Goal: Information Seeking & Learning: Check status

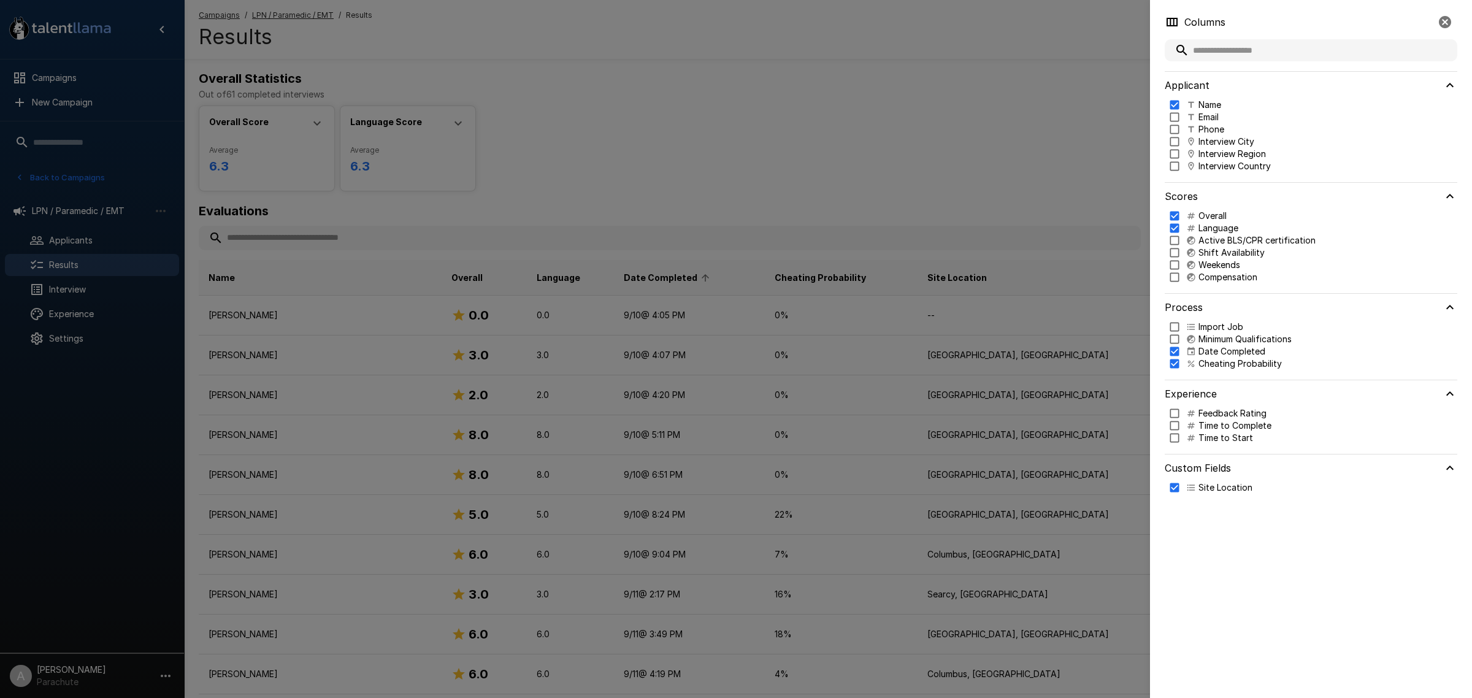
click at [914, 123] on div at bounding box center [736, 349] width 1472 height 698
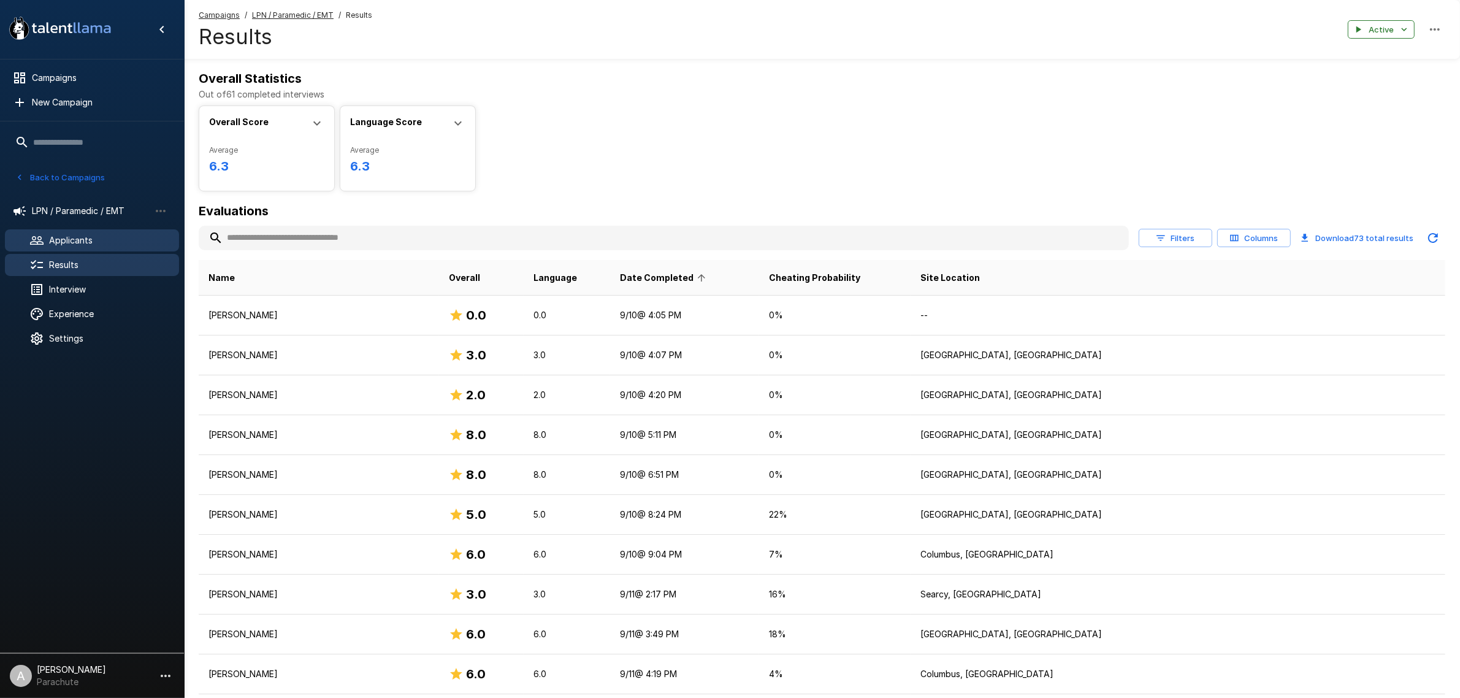
click at [78, 240] on span "Applicants" at bounding box center [109, 240] width 120 height 12
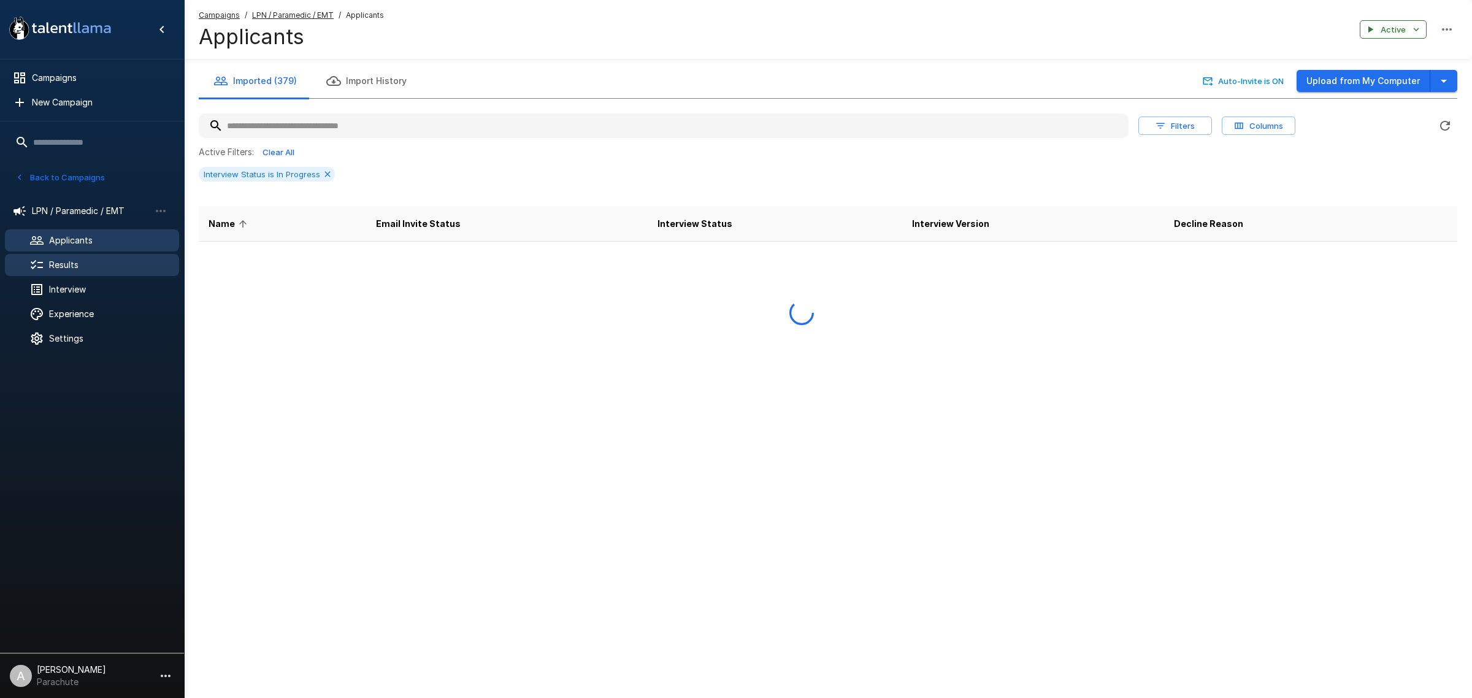
click at [78, 266] on span "Results" at bounding box center [109, 265] width 120 height 12
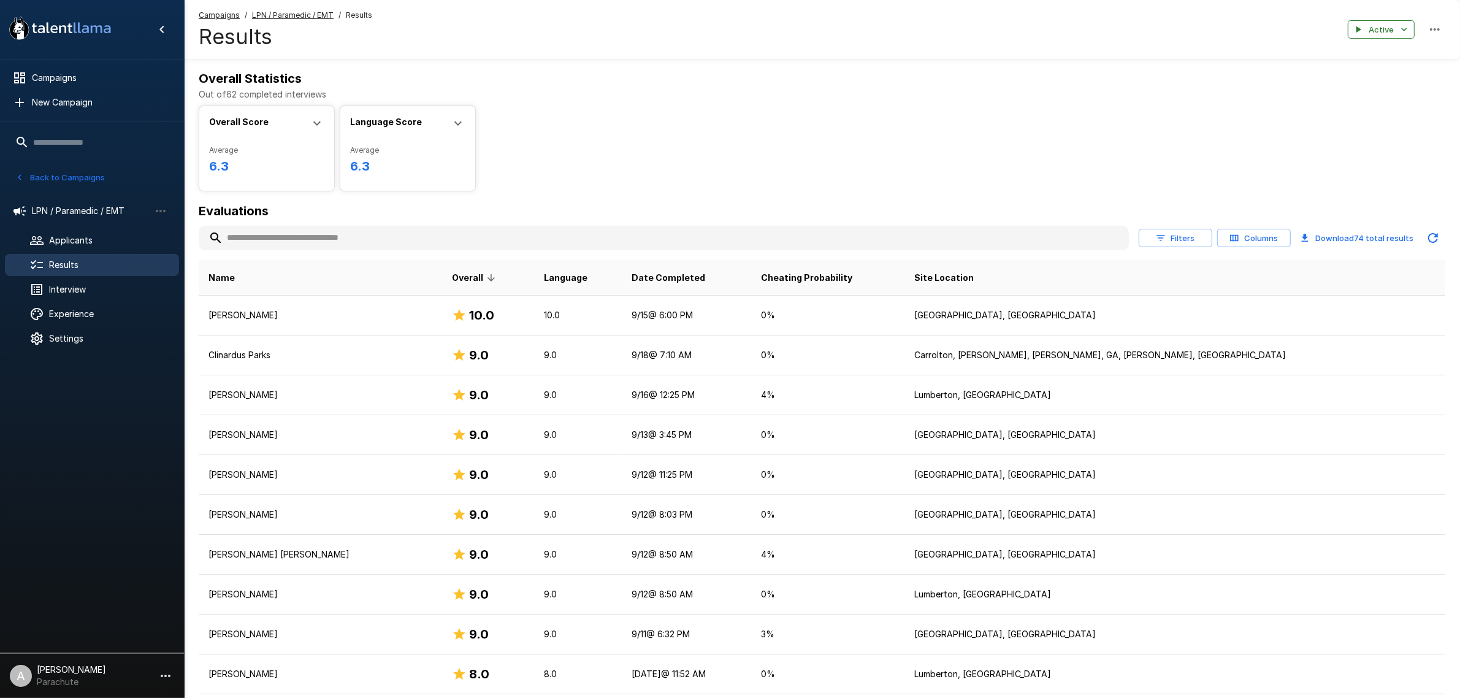
click at [286, 233] on input "text" at bounding box center [664, 238] width 930 height 22
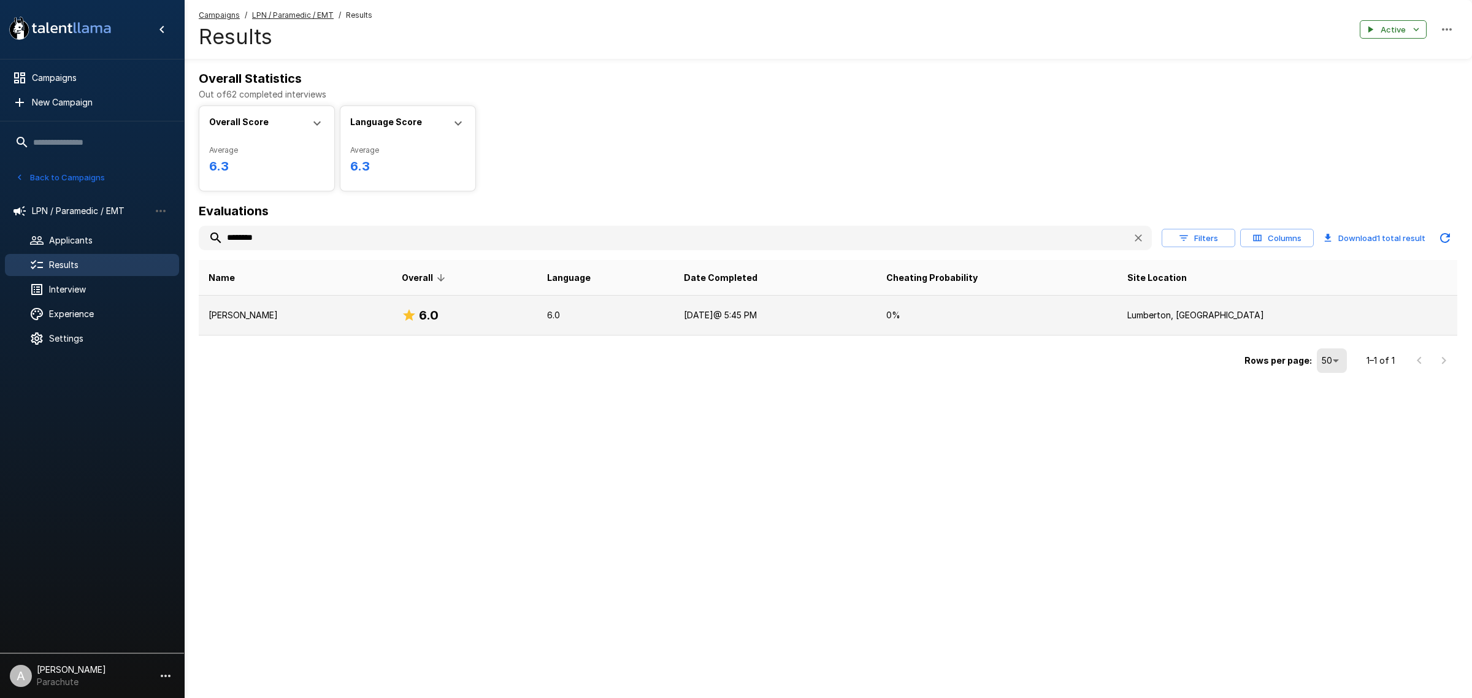
type input "********"
click at [289, 308] on td "Tomasita Lopez Tapia" at bounding box center [295, 316] width 193 height 40
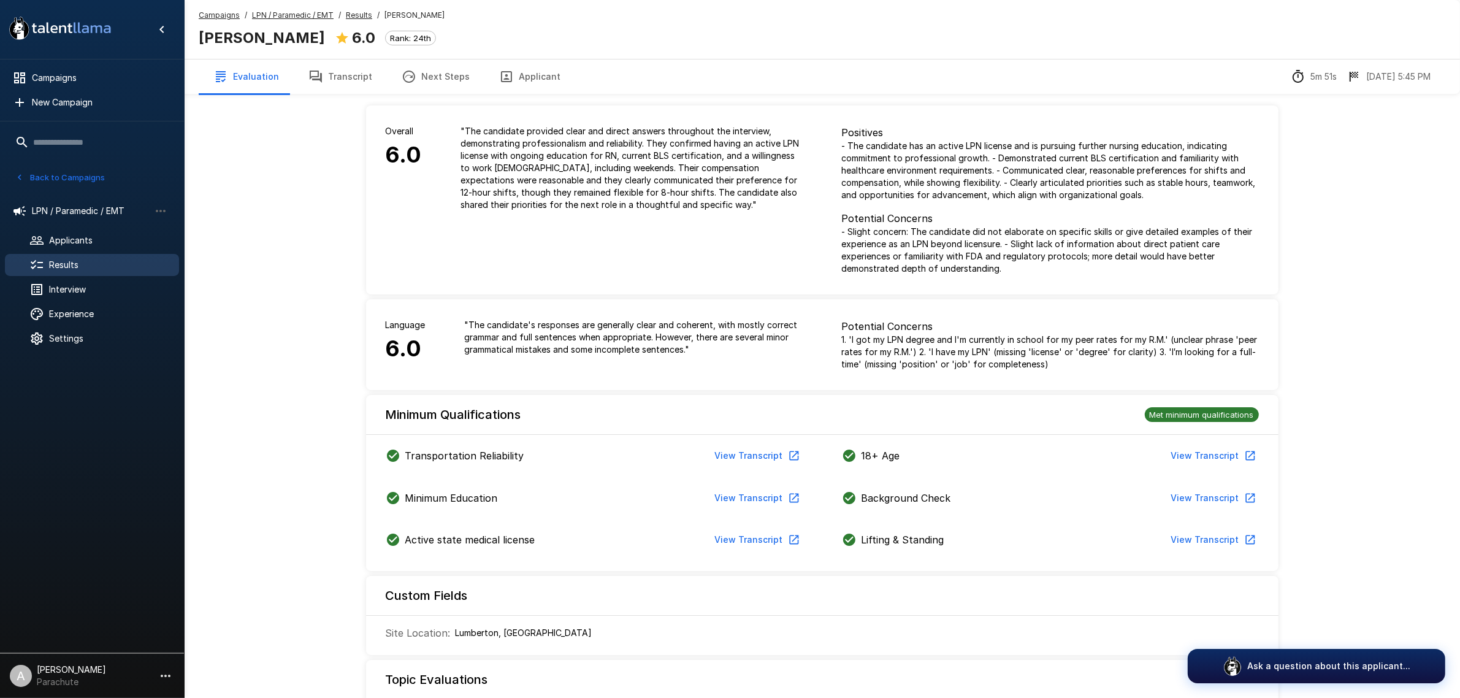
click at [328, 65] on button "Transcript" at bounding box center [340, 76] width 93 height 34
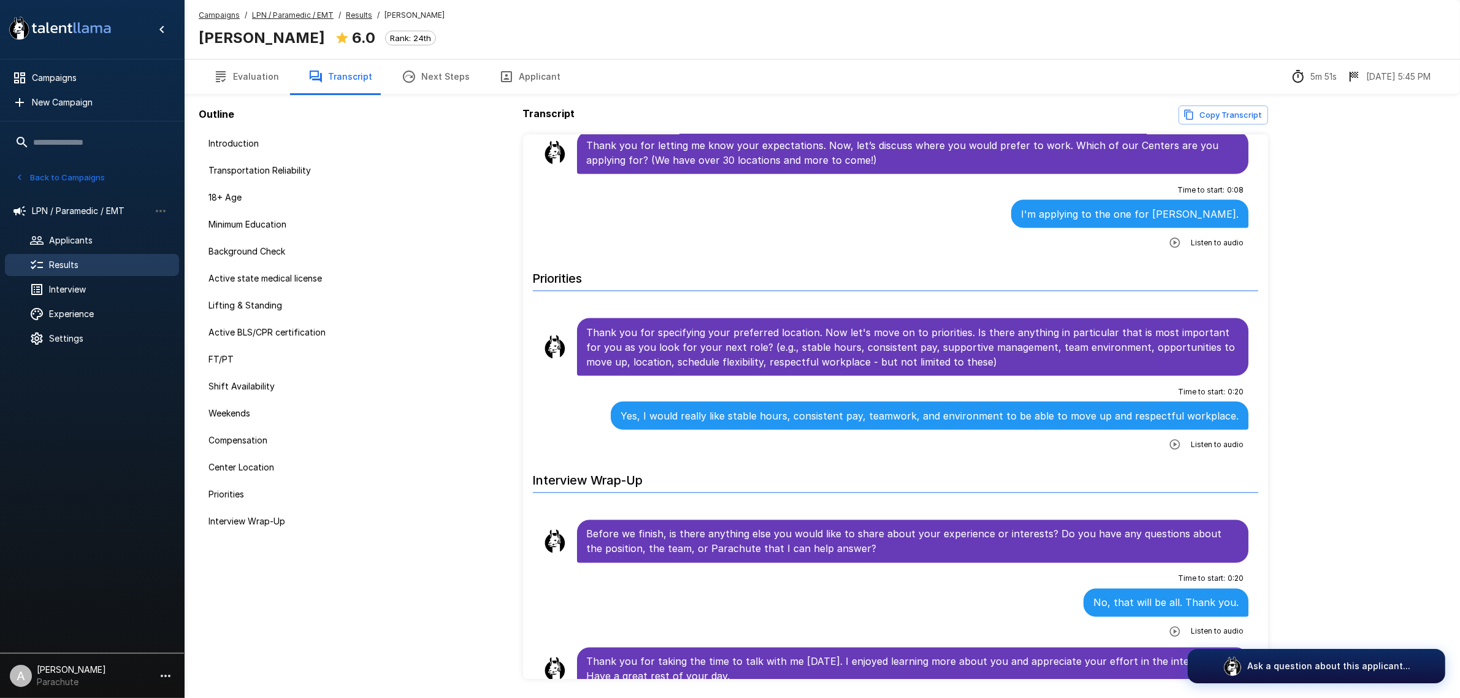
scroll to position [40, 0]
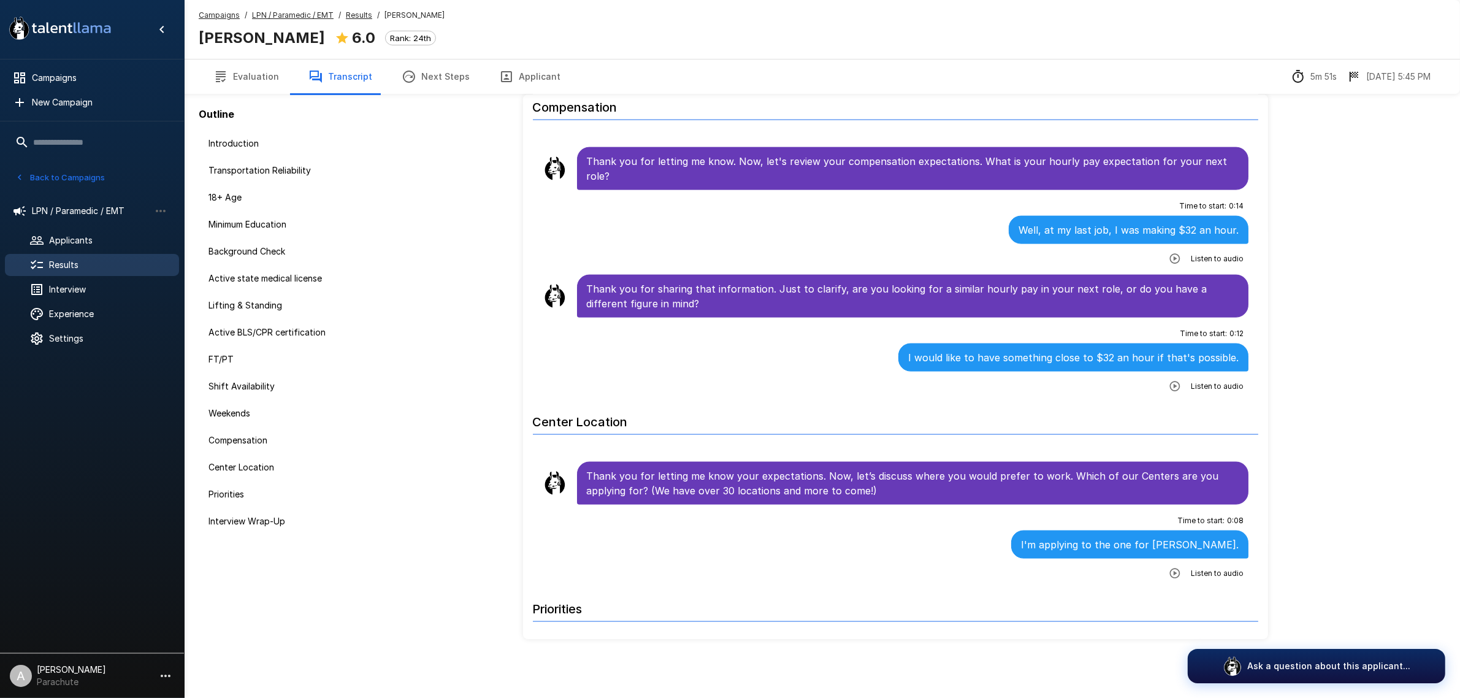
scroll to position [2186, 0]
